Goal: Task Accomplishment & Management: Complete application form

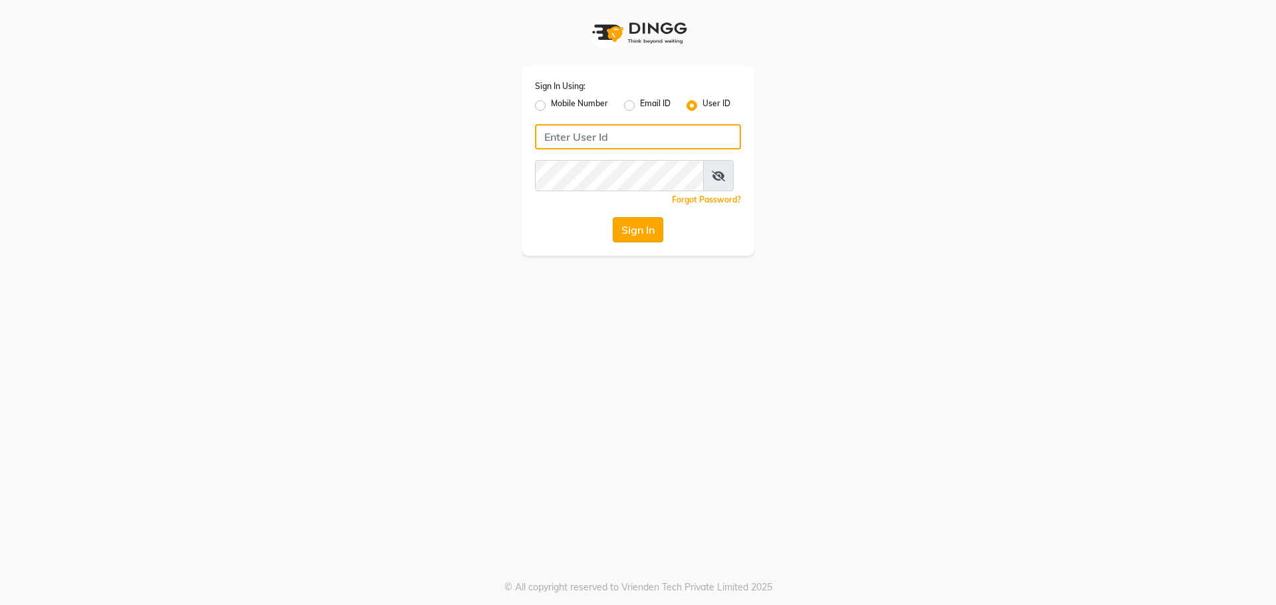
type input "invoke"
click at [645, 243] on button "Sign In" at bounding box center [638, 229] width 51 height 25
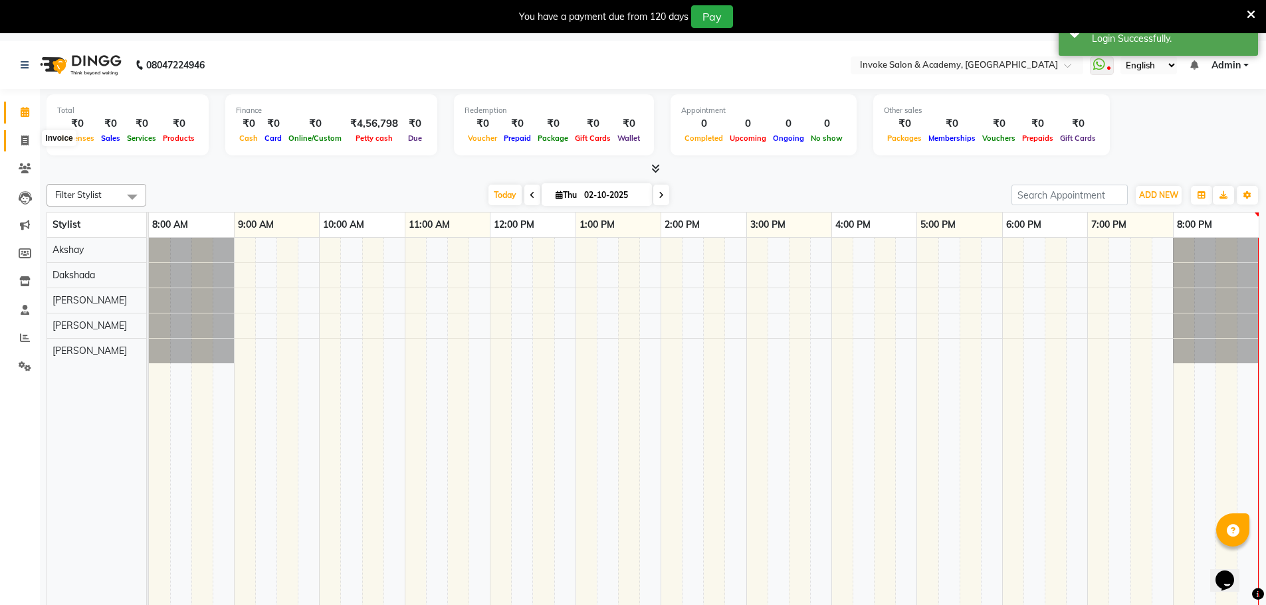
click at [15, 144] on span at bounding box center [24, 141] width 23 height 15
select select "5499"
select select "service"
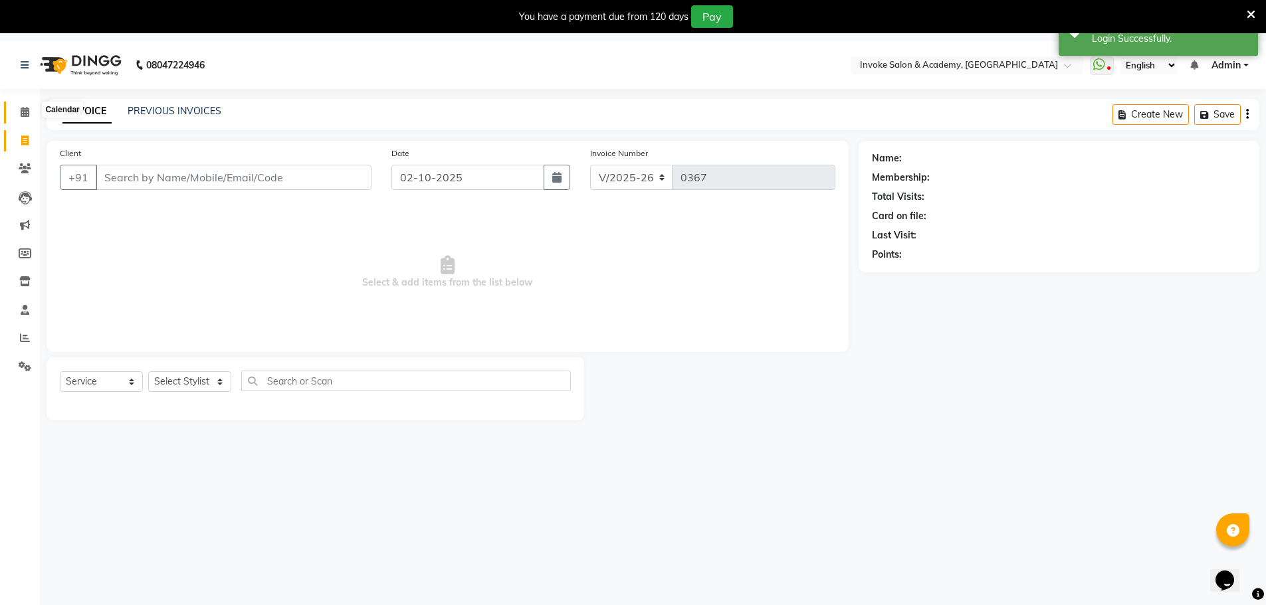
click at [33, 115] on span at bounding box center [24, 112] width 23 height 15
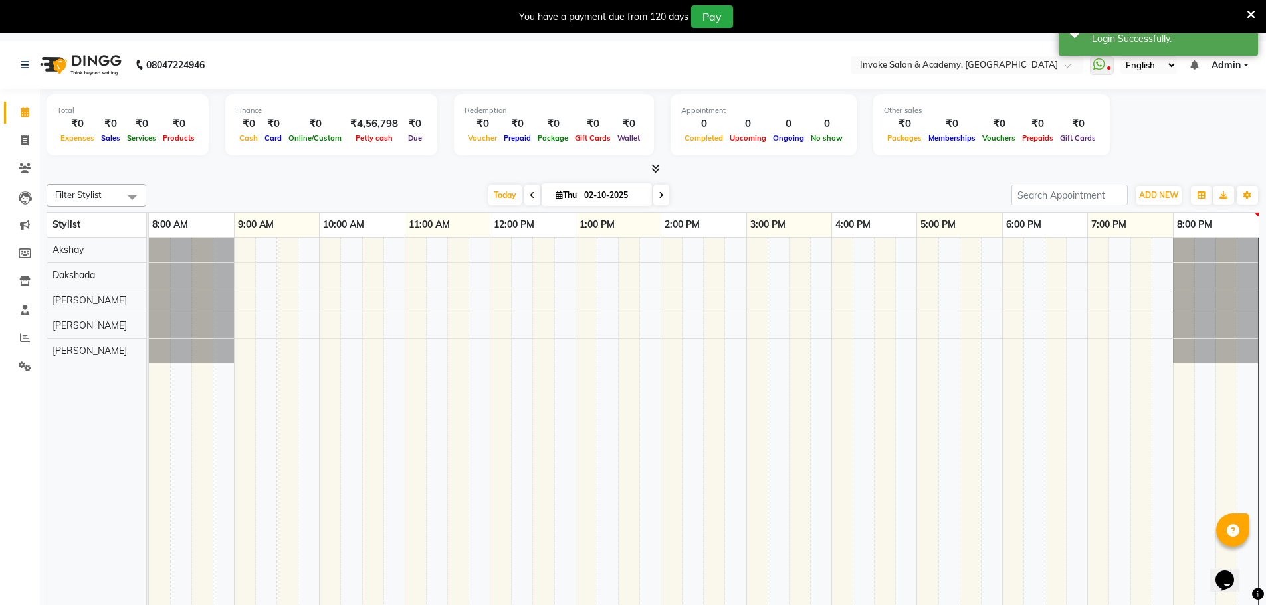
click at [581, 205] on input "02-10-2025" at bounding box center [613, 195] width 66 height 20
select select "10"
select select "2025"
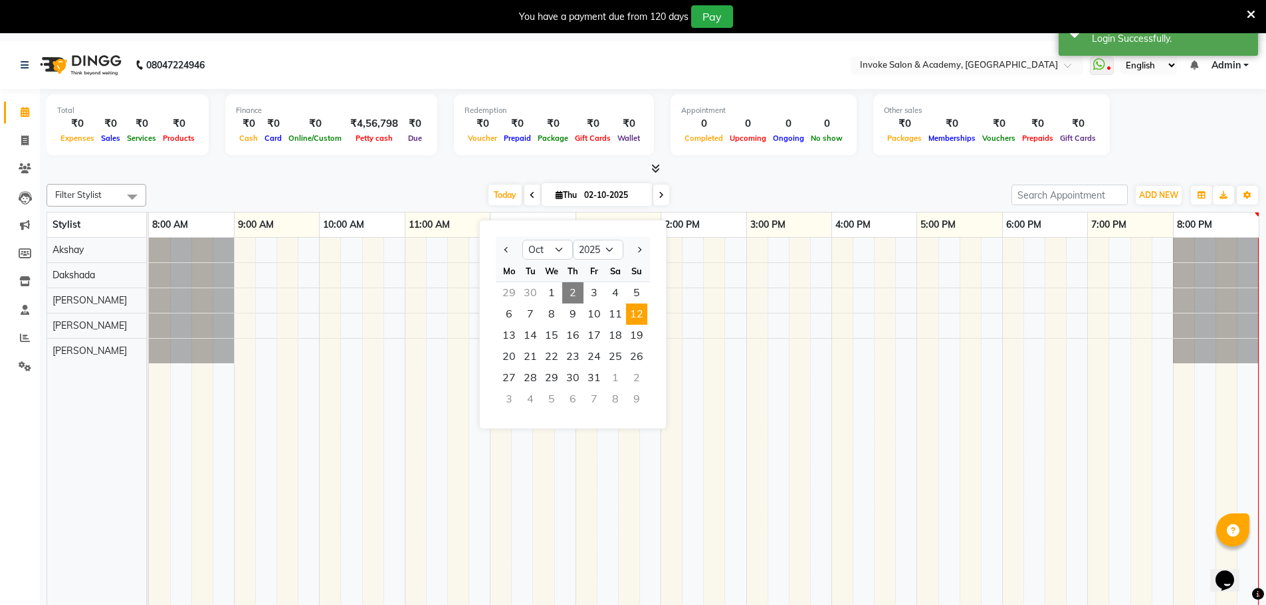
click at [647, 325] on span "12" at bounding box center [636, 314] width 21 height 21
type input "[DATE]"
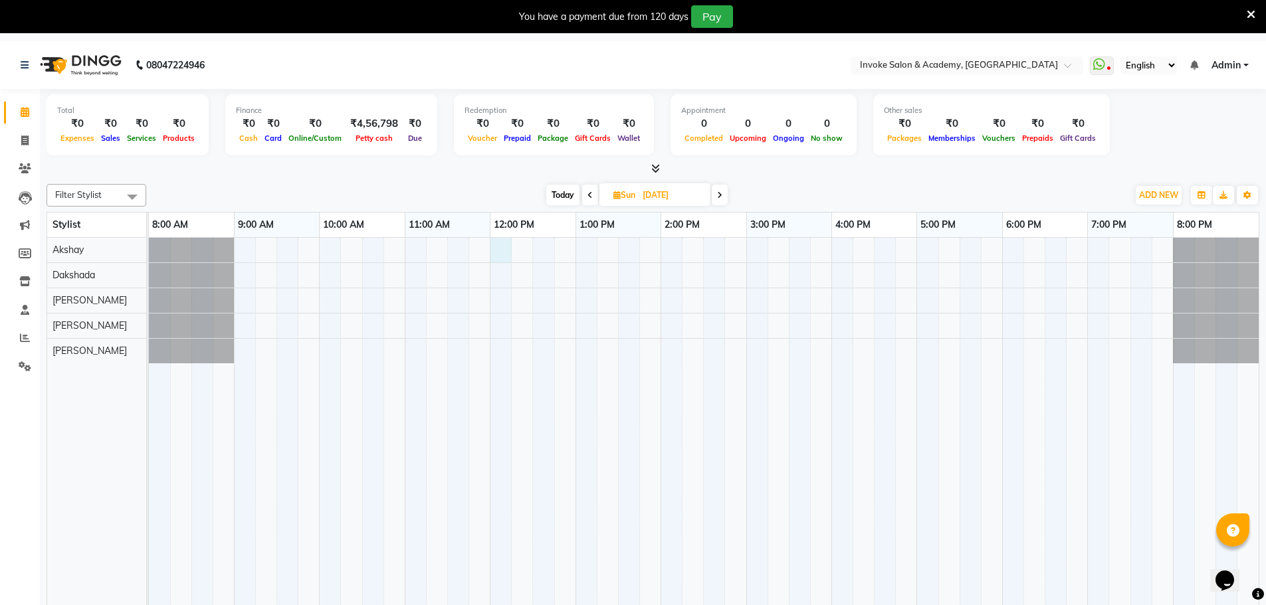
click at [499, 267] on div at bounding box center [704, 429] width 1110 height 383
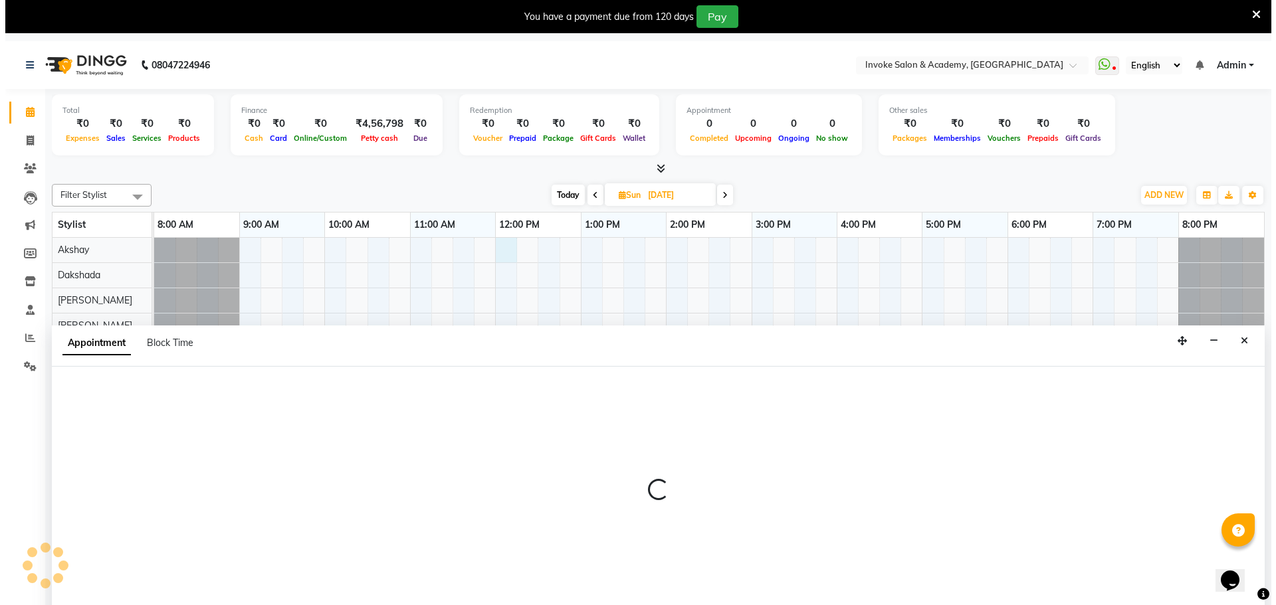
scroll to position [41, 0]
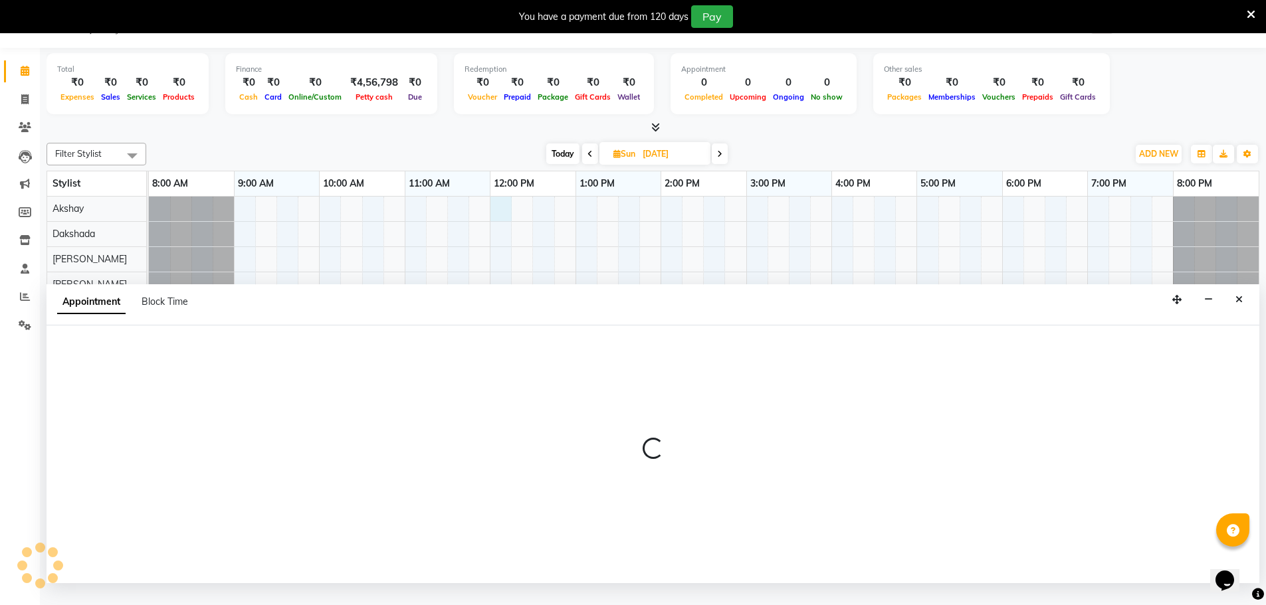
select select "36992"
select select "720"
select select "tentative"
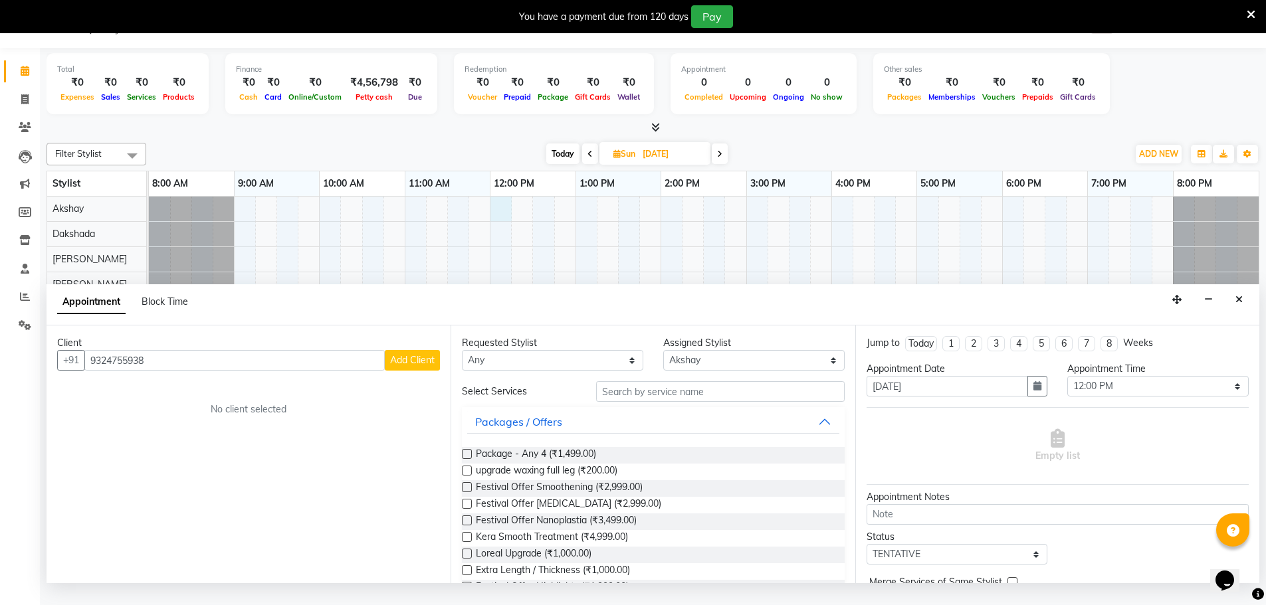
type input "9324755938"
click at [385, 371] on button "Add Client" at bounding box center [412, 360] width 55 height 21
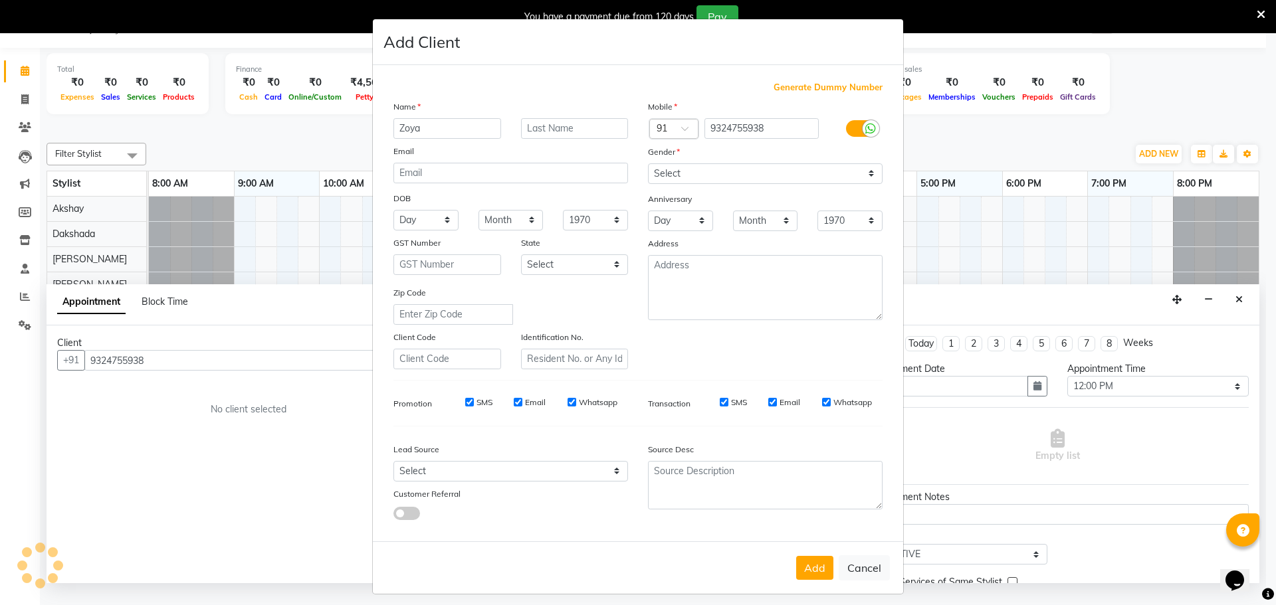
type input "Zoya"
type input "[DEMOGRAPHIC_DATA]"
click at [675, 164] on div "Gender" at bounding box center [659, 154] width 43 height 19
click at [683, 184] on select "Select [DEMOGRAPHIC_DATA] [DEMOGRAPHIC_DATA] Other Prefer Not To Say" at bounding box center [765, 174] width 235 height 21
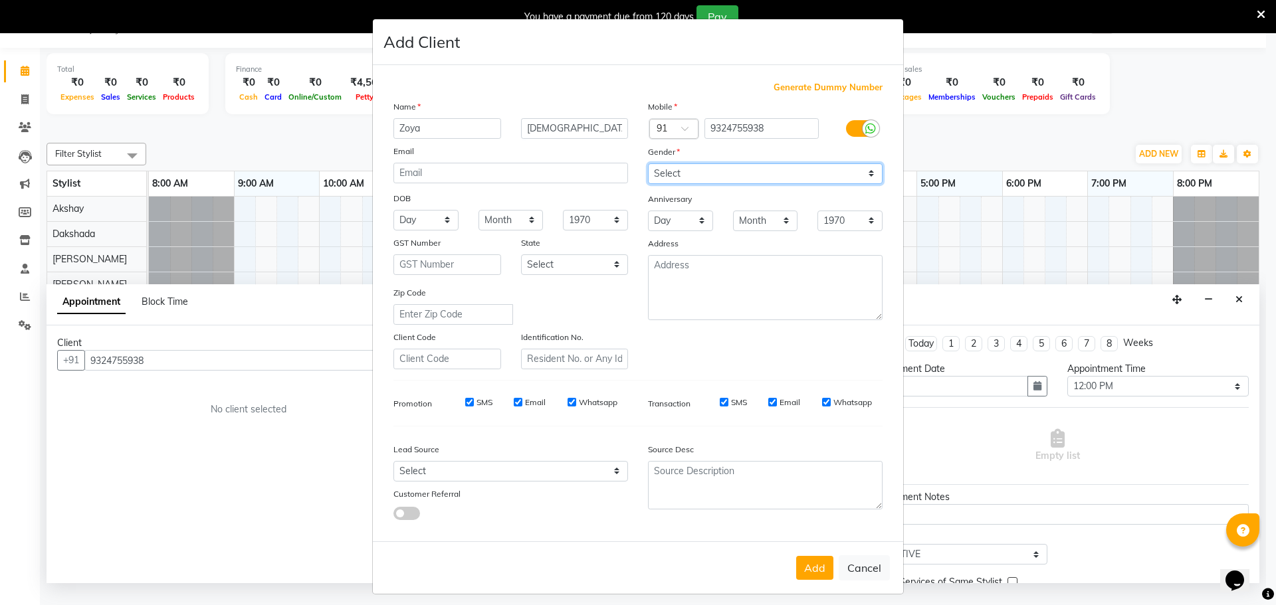
select select "[DEMOGRAPHIC_DATA]"
click at [683, 184] on select "Select [DEMOGRAPHIC_DATA] [DEMOGRAPHIC_DATA] Other Prefer Not To Say" at bounding box center [765, 174] width 235 height 21
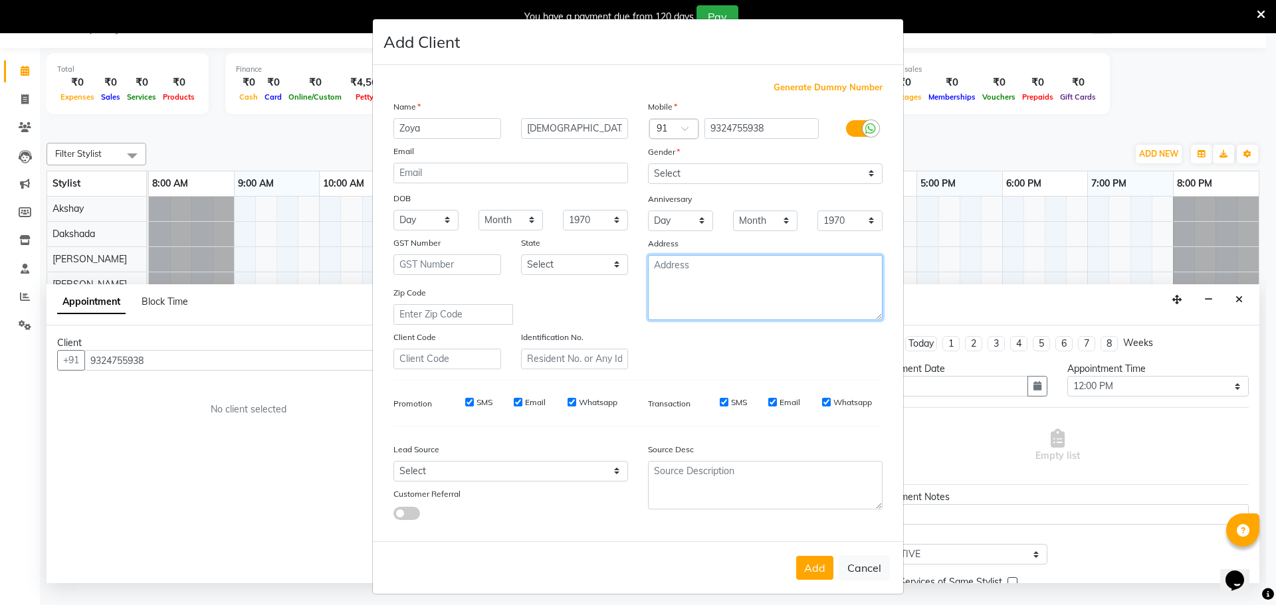
click at [677, 320] on textarea at bounding box center [765, 287] width 235 height 65
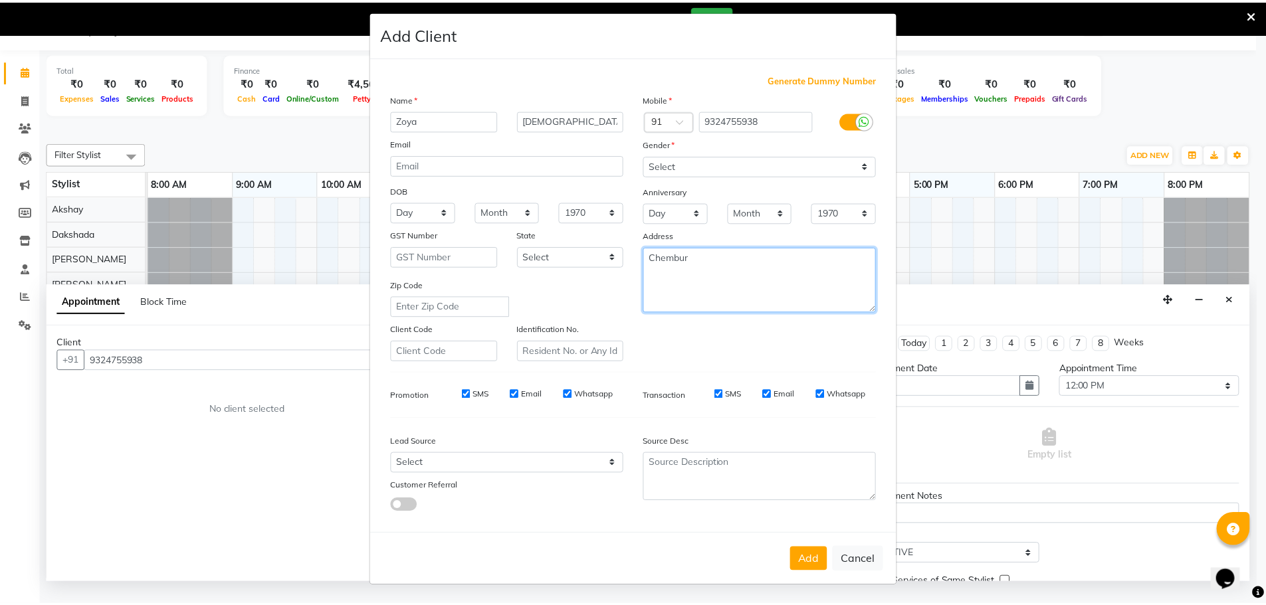
scroll to position [128, 0]
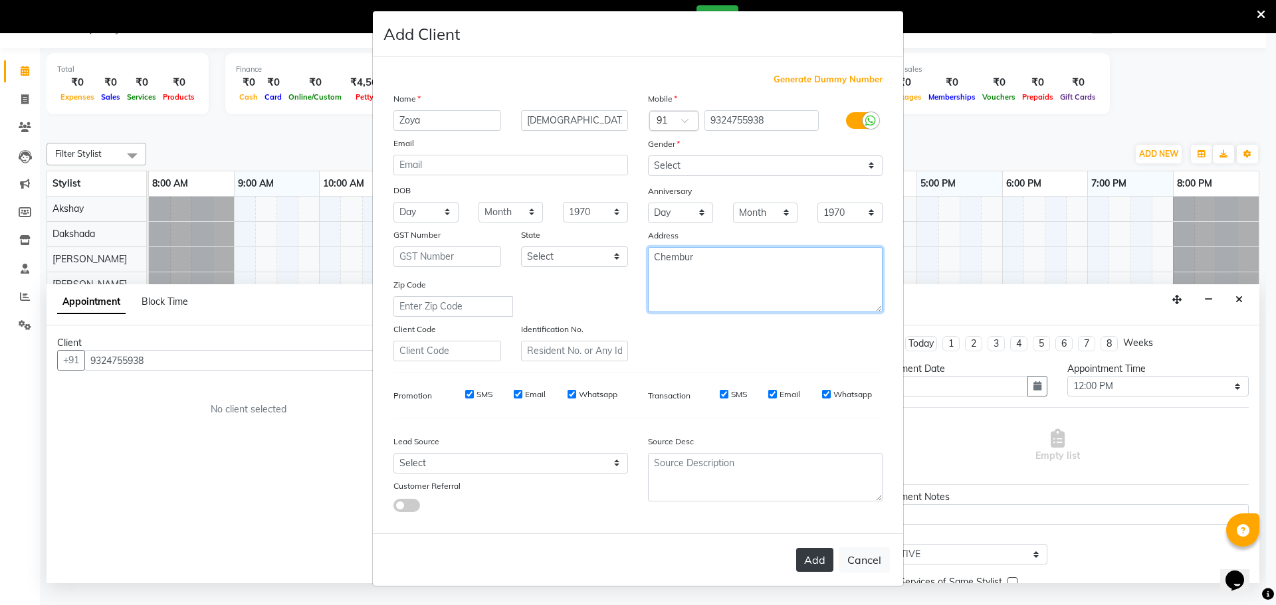
type textarea "Chembur"
click at [796, 548] on button "Add" at bounding box center [814, 560] width 37 height 24
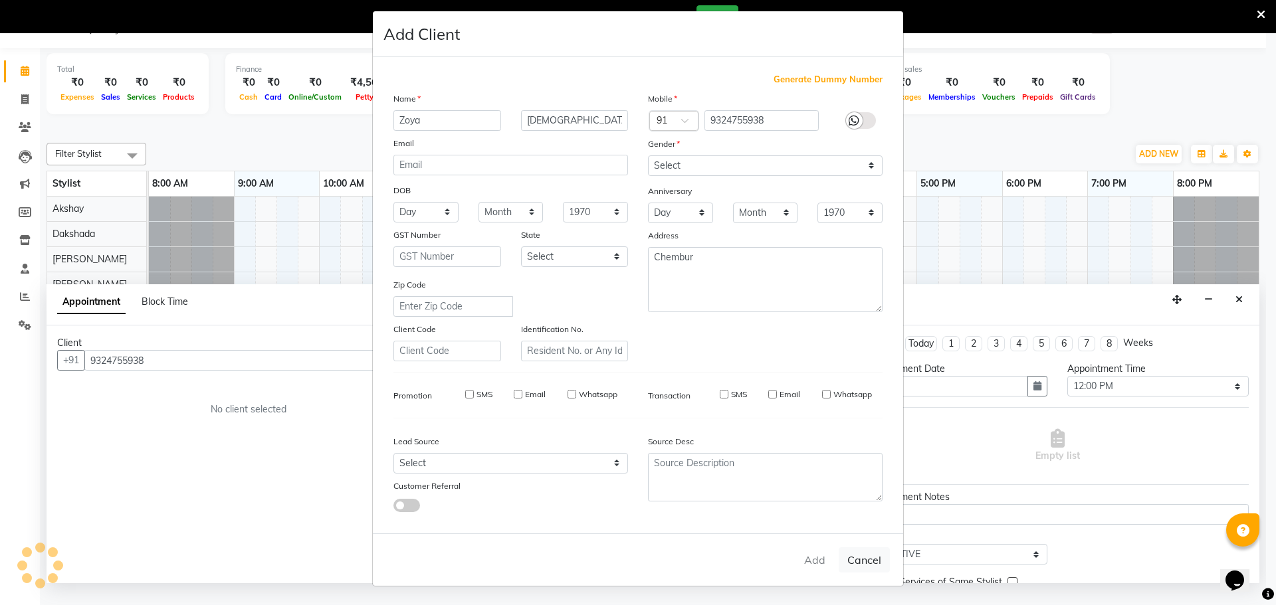
select select
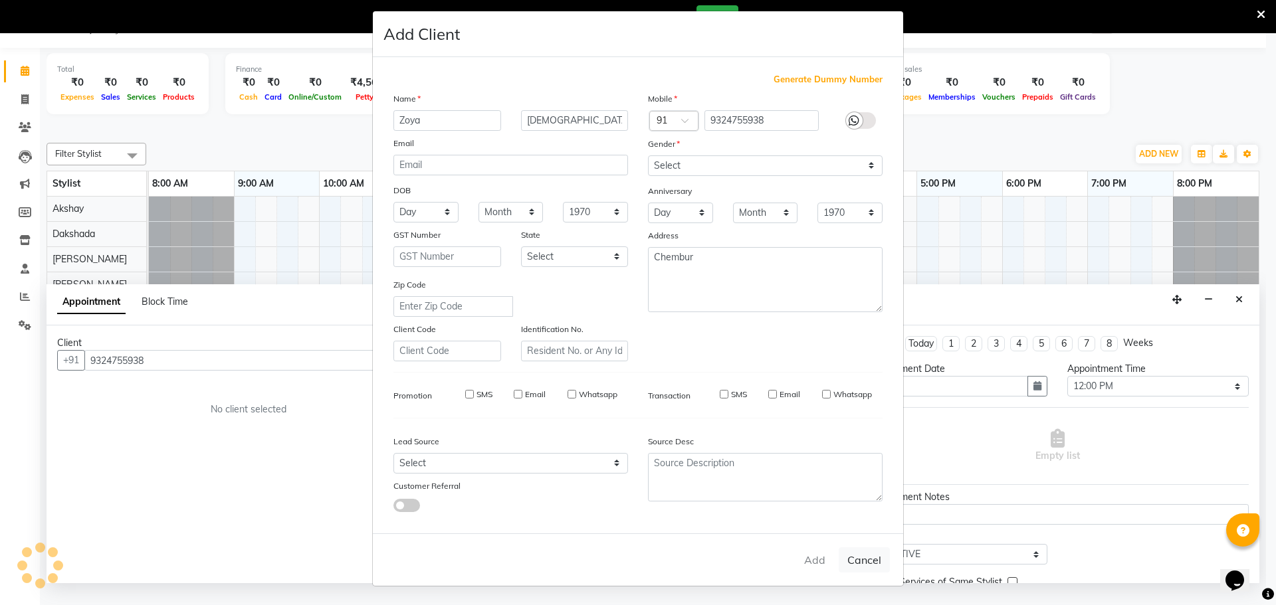
select select
checkbox input "false"
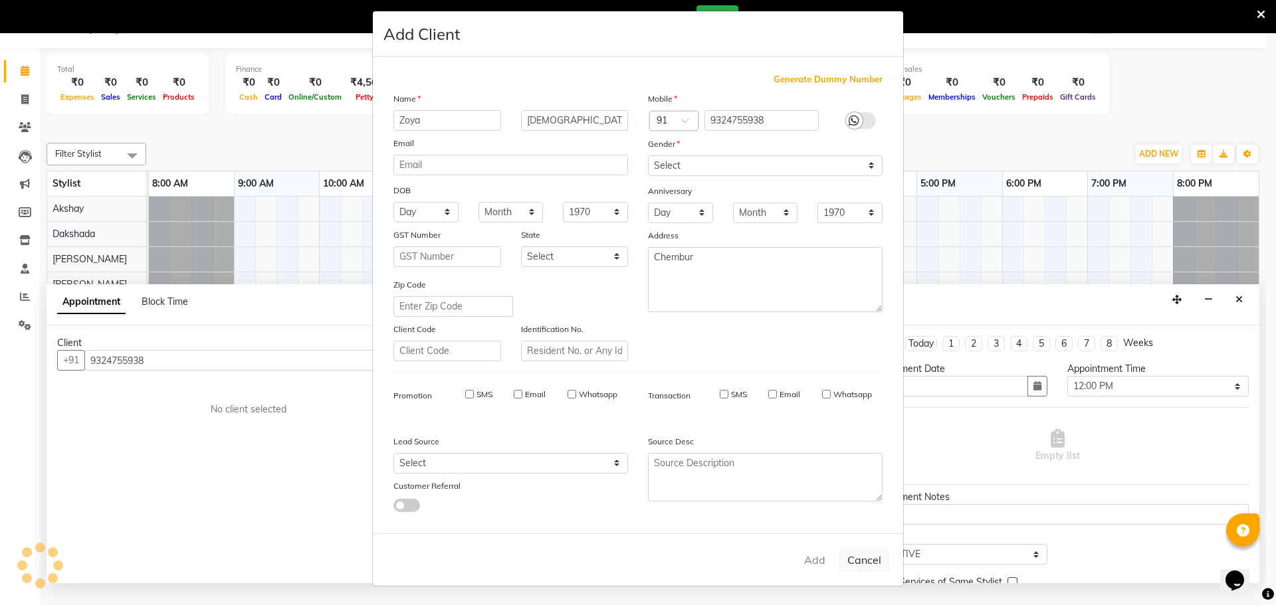
checkbox input "false"
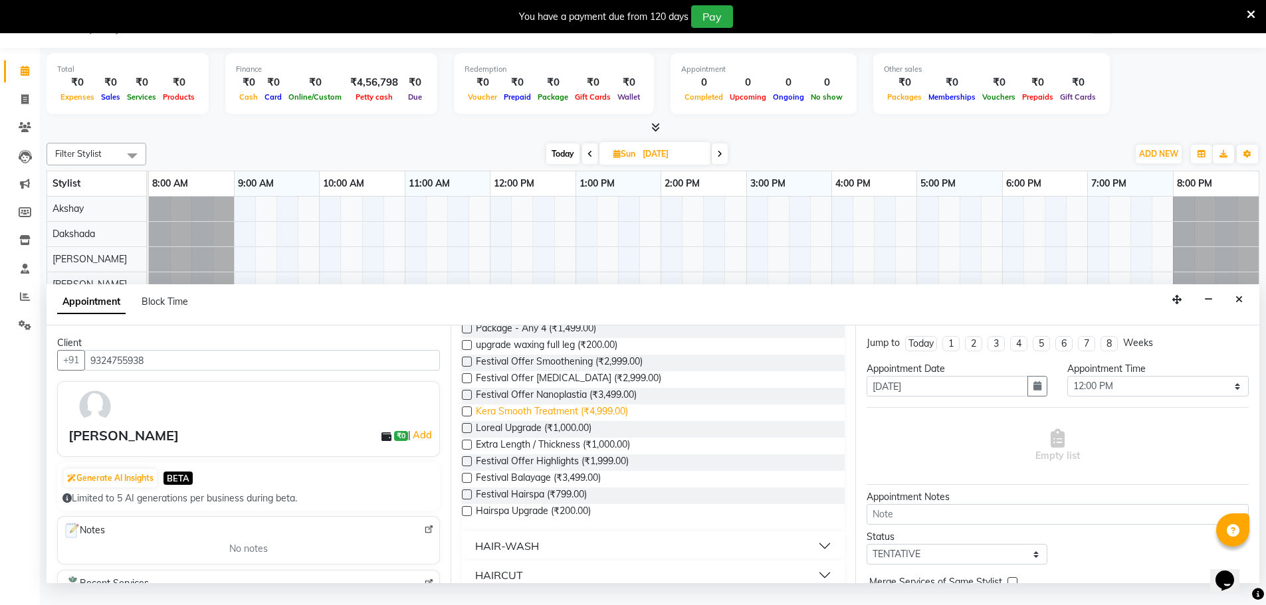
scroll to position [133, 0]
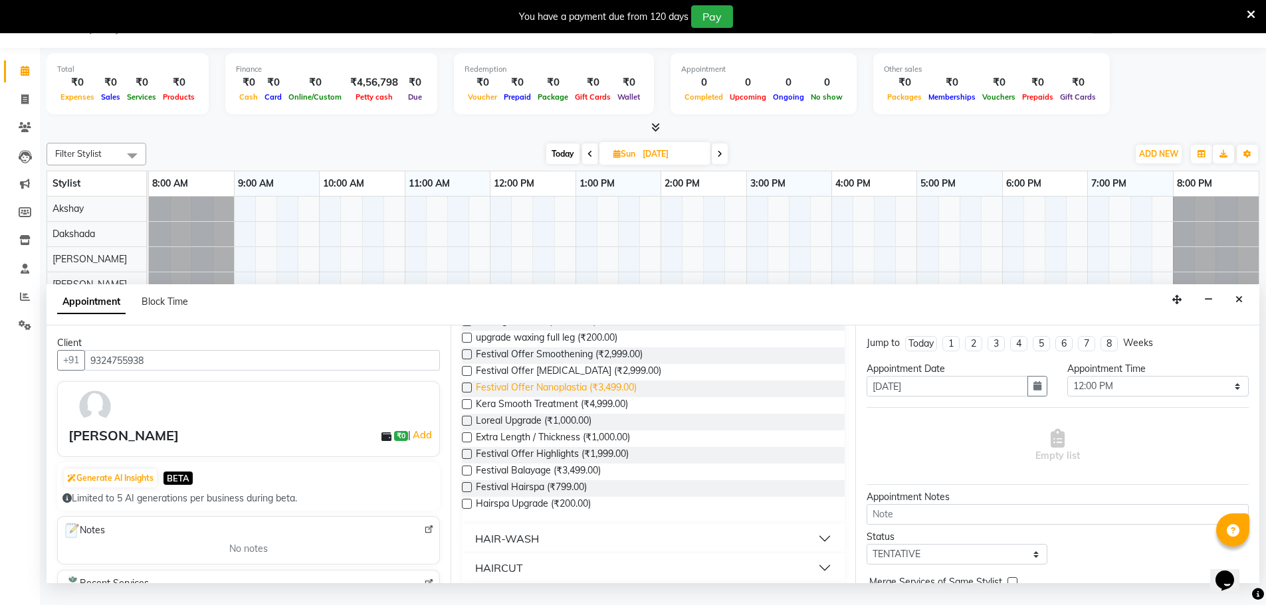
click at [609, 397] on span "Festival Offer Nanoplastia (₹3,499.00)" at bounding box center [556, 389] width 161 height 17
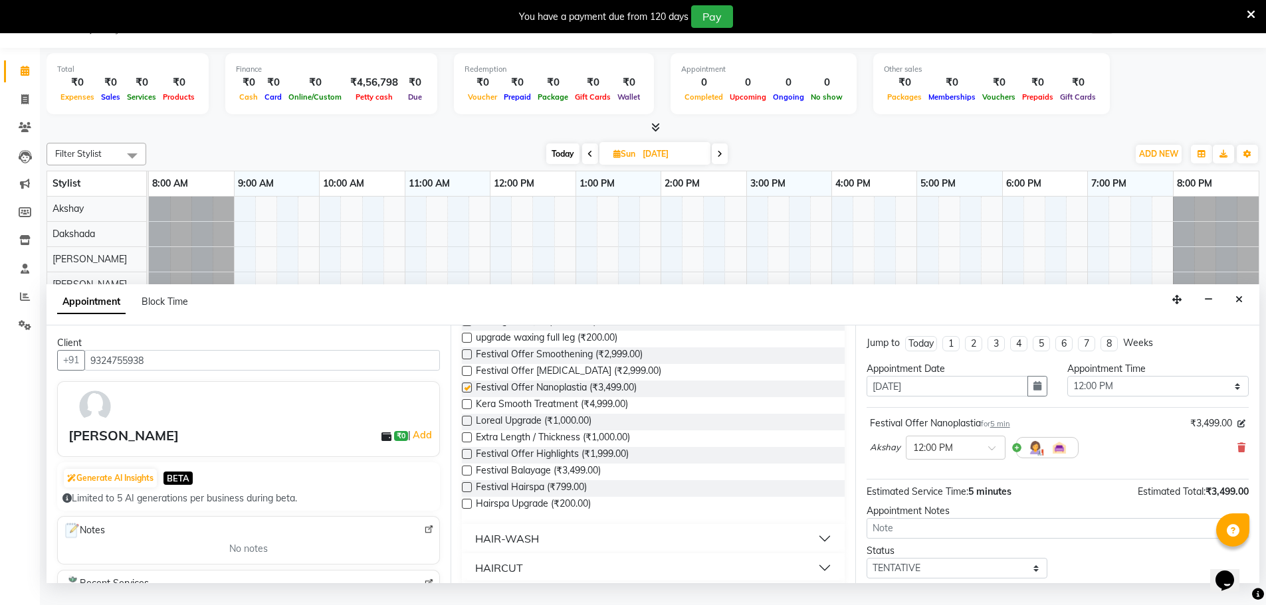
checkbox input "false"
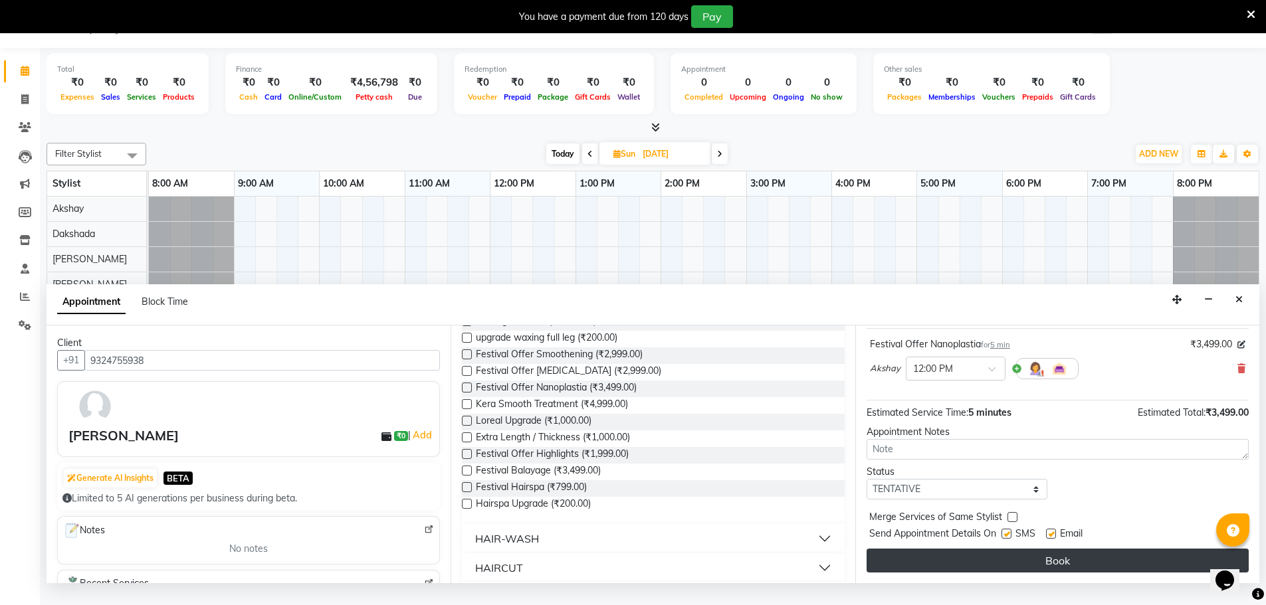
click at [1065, 571] on button "Book" at bounding box center [1058, 561] width 382 height 24
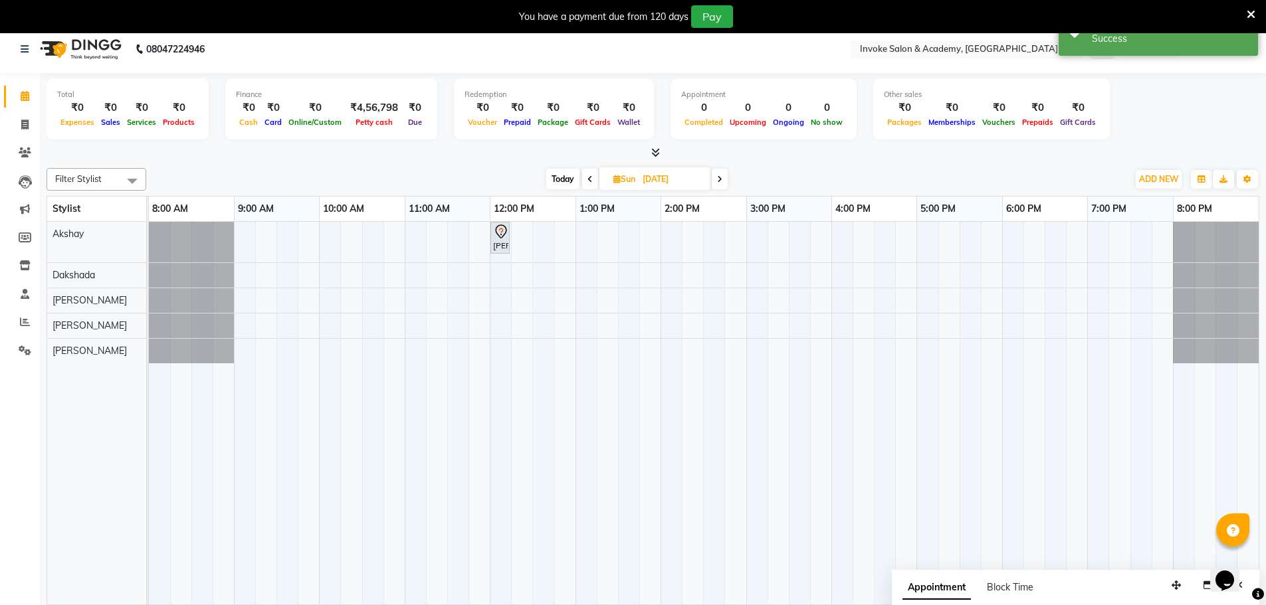
scroll to position [41, 0]
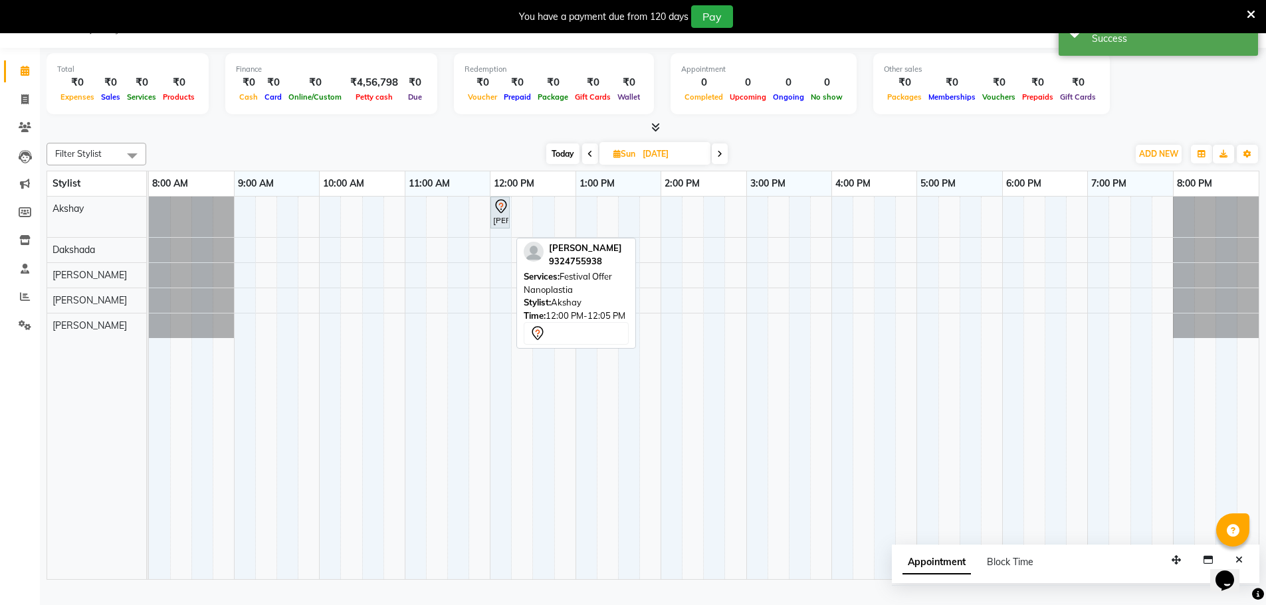
click at [497, 215] on icon at bounding box center [501, 207] width 16 height 16
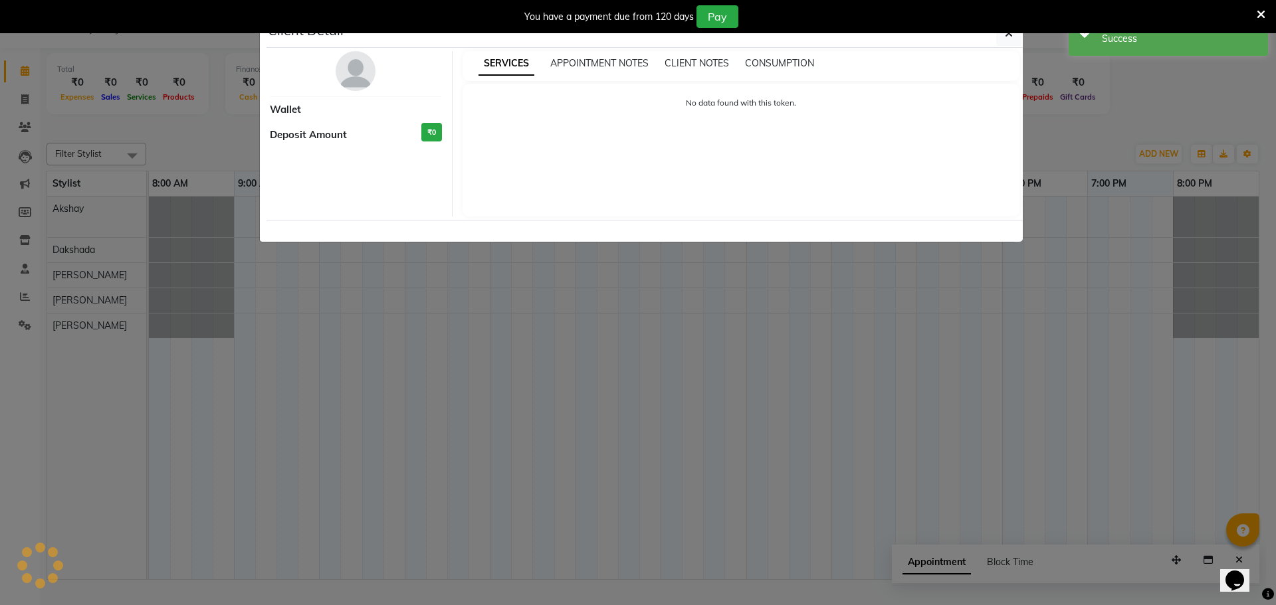
select select "7"
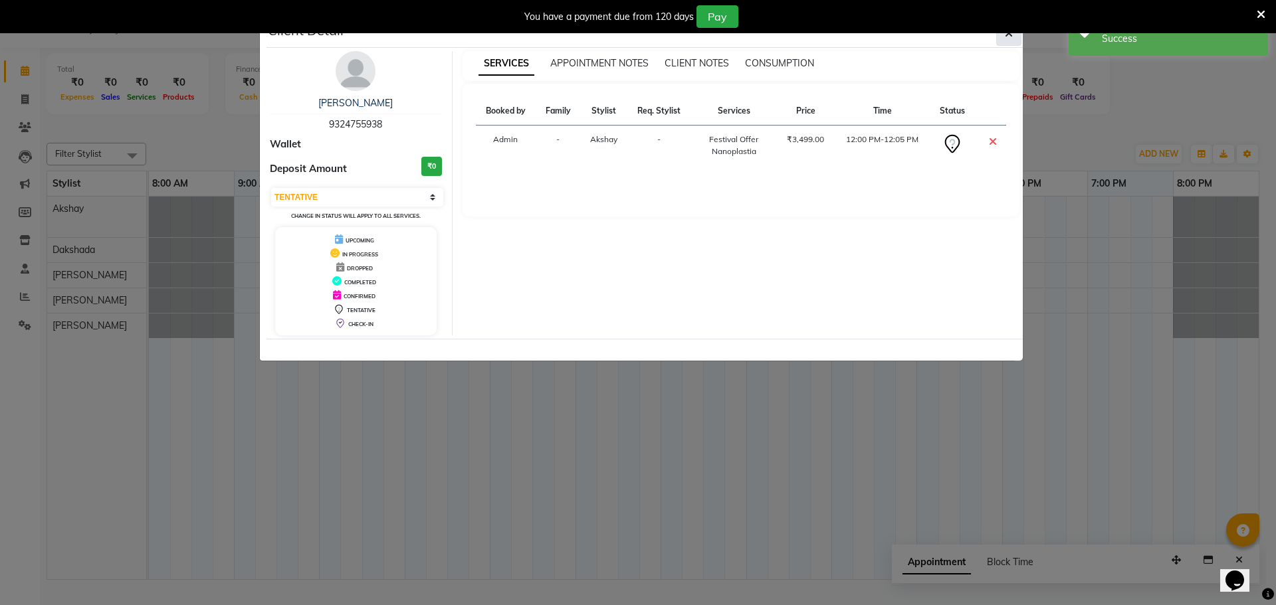
click at [1008, 39] on icon "button" at bounding box center [1009, 33] width 8 height 11
